Goal: Task Accomplishment & Management: Use online tool/utility

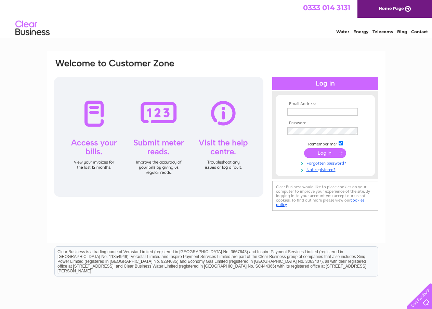
type input "accounts@uk.sika.com"
click at [324, 152] on input "submit" at bounding box center [325, 153] width 42 height 10
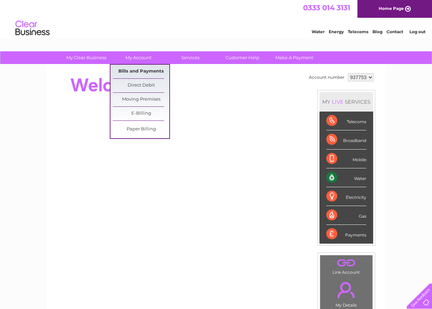
click at [147, 71] on link "Bills and Payments" at bounding box center [141, 72] width 56 height 14
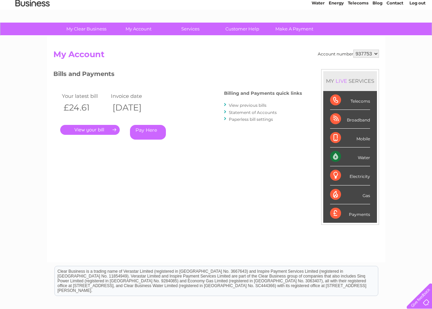
scroll to position [2, 0]
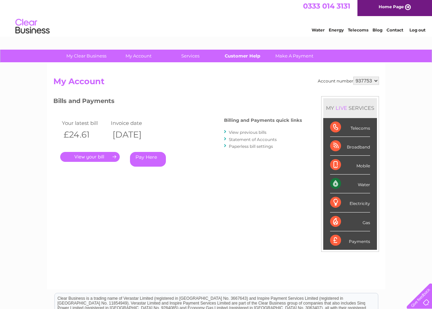
click at [234, 55] on link "Customer Help" at bounding box center [242, 56] width 56 height 13
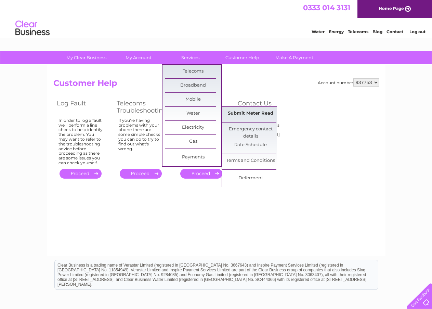
click at [255, 112] on link "Submit Meter Read" at bounding box center [250, 114] width 56 height 14
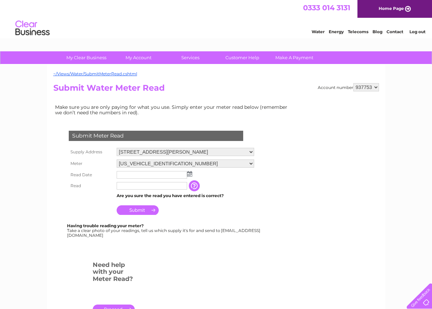
click at [189, 172] on img at bounding box center [189, 173] width 5 height 5
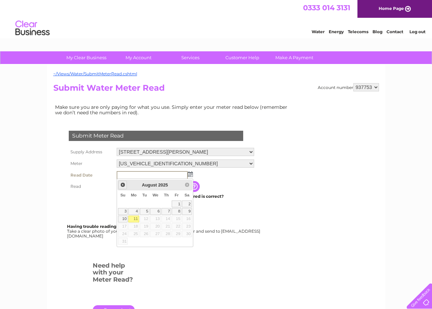
click at [123, 183] on span "Prev" at bounding box center [122, 184] width 5 height 5
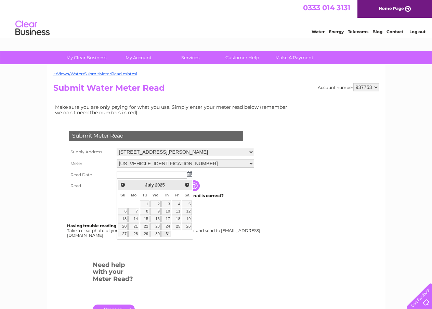
click at [168, 234] on link "31" at bounding box center [166, 233] width 10 height 7
type input "2025/07/31"
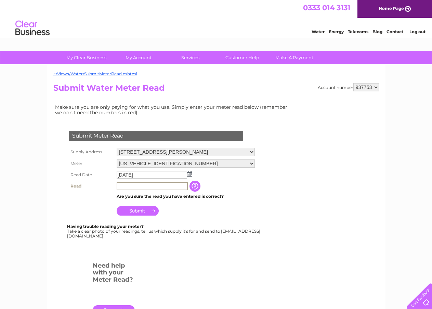
click at [162, 186] on input "text" at bounding box center [152, 186] width 71 height 8
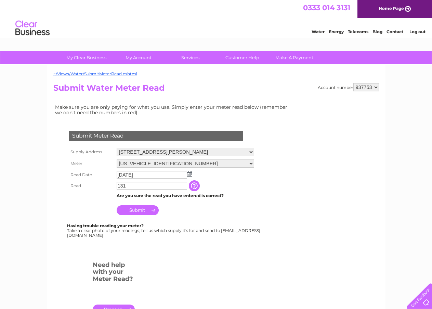
click at [194, 185] on input "button" at bounding box center [195, 185] width 12 height 11
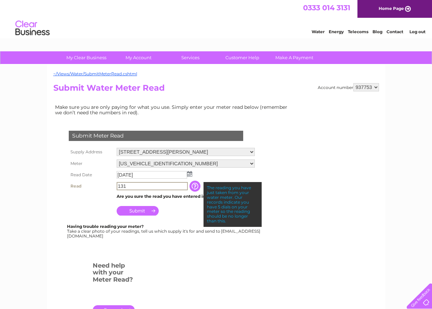
click at [143, 187] on input "131" at bounding box center [152, 186] width 71 height 8
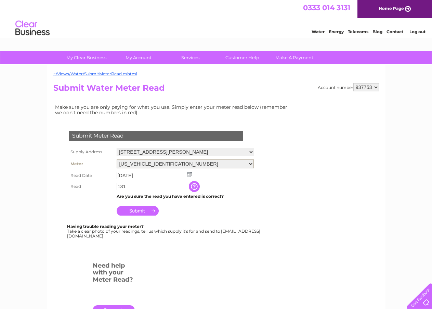
click at [251, 160] on select "06ELSTER24M029956" at bounding box center [185, 163] width 137 height 9
click at [252, 160] on select "06ELSTER24M029956" at bounding box center [185, 163] width 137 height 9
drag, startPoint x: 133, startPoint y: 184, endPoint x: 92, endPoint y: 186, distance: 41.1
click at [92, 186] on tr "Read 131 The reading you have just taken from your water meter. Our records ind…" at bounding box center [161, 186] width 189 height 12
type input "00131"
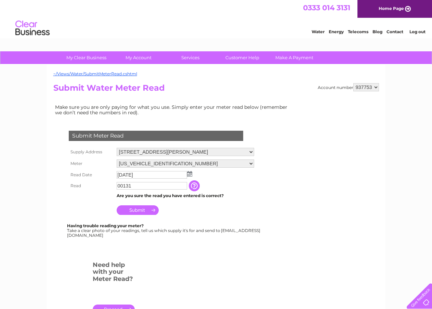
click at [136, 208] on input "Submit" at bounding box center [138, 210] width 42 height 10
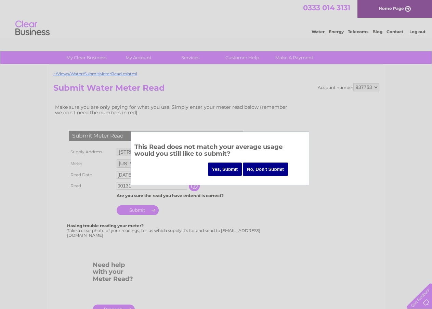
click at [222, 164] on input "Yes, Submit" at bounding box center [225, 168] width 34 height 13
